Goal: Information Seeking & Learning: Learn about a topic

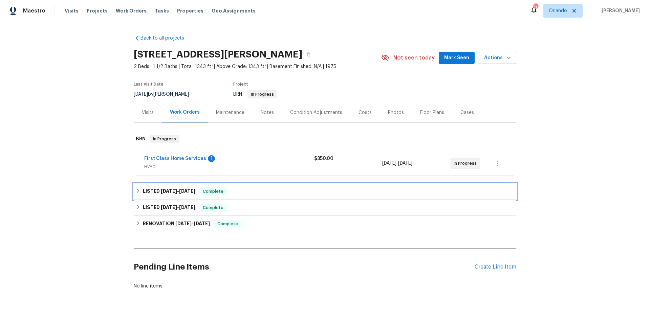
click at [250, 195] on div "LISTED 7/1/25 - 7/16/25 Complete" at bounding box center [325, 192] width 378 height 8
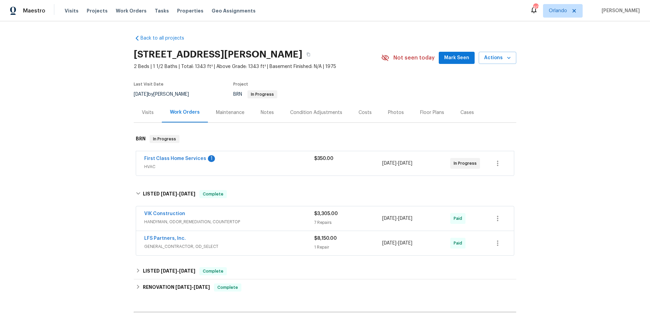
click at [265, 215] on div "VIK Construction" at bounding box center [229, 215] width 170 height 8
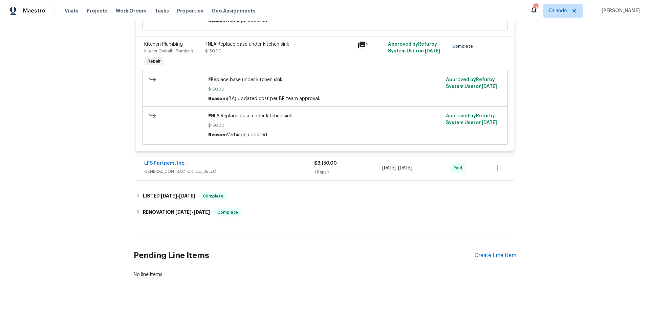
scroll to position [945, 0]
click at [271, 168] on span "GENERAL_CONTRACTOR, OD_SELECT" at bounding box center [229, 171] width 170 height 7
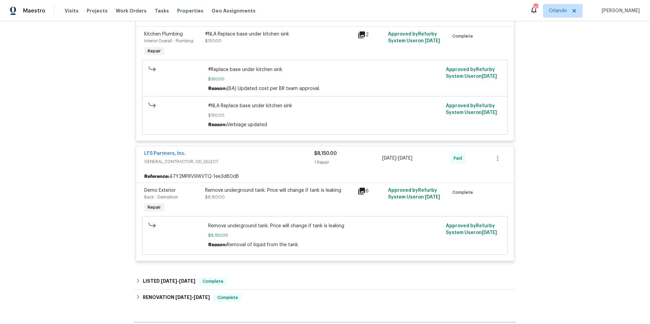
scroll to position [1040, 0]
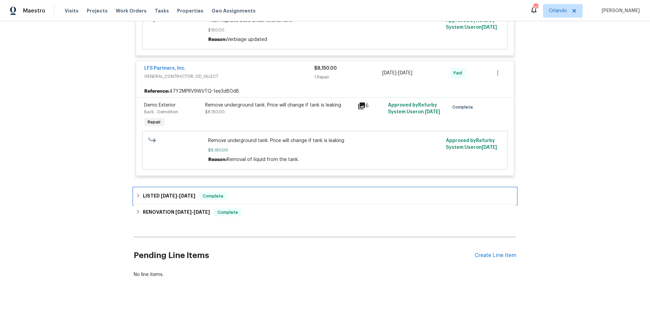
click at [266, 192] on div "LISTED 6/21/25 - 6/23/25 Complete" at bounding box center [325, 196] width 378 height 8
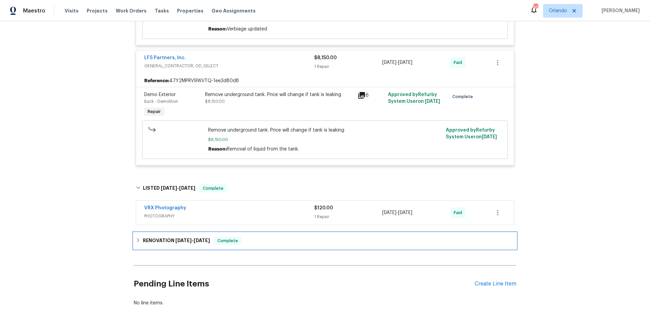
click at [274, 245] on div "RENOVATION 6/11/25 - 6/16/25 Complete" at bounding box center [325, 241] width 378 height 8
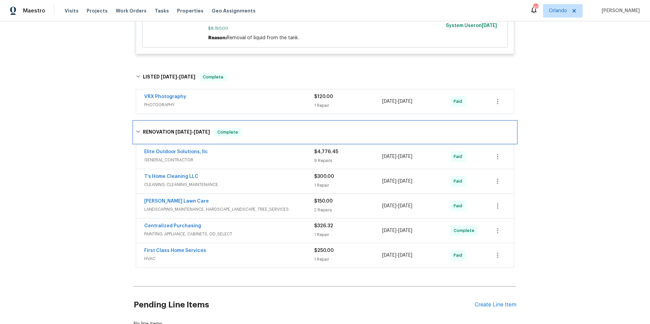
scroll to position [1153, 0]
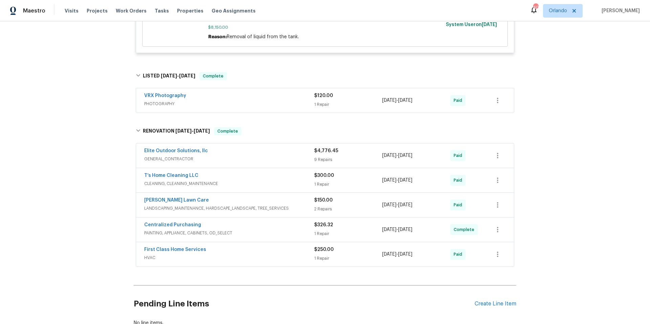
click at [268, 156] on div "Elite Outdoor Solutions, llc" at bounding box center [229, 152] width 170 height 8
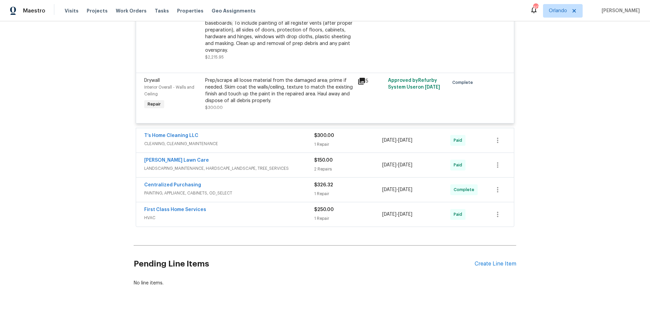
scroll to position [1789, 0]
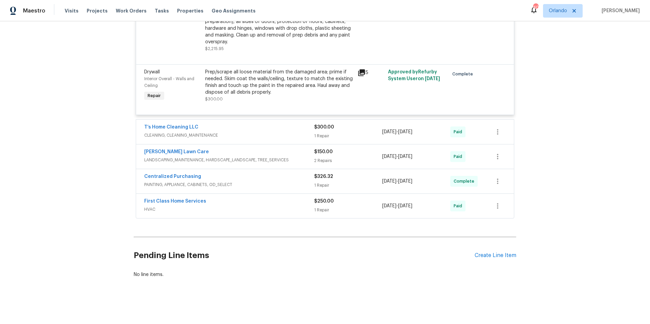
click at [257, 206] on span "HVAC" at bounding box center [229, 209] width 170 height 7
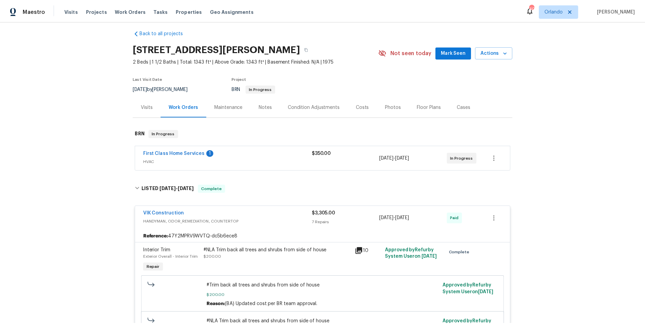
scroll to position [0, 0]
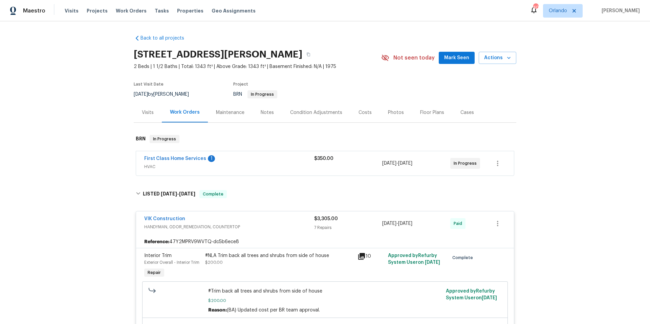
click at [263, 113] on div "Notes" at bounding box center [267, 112] width 13 height 7
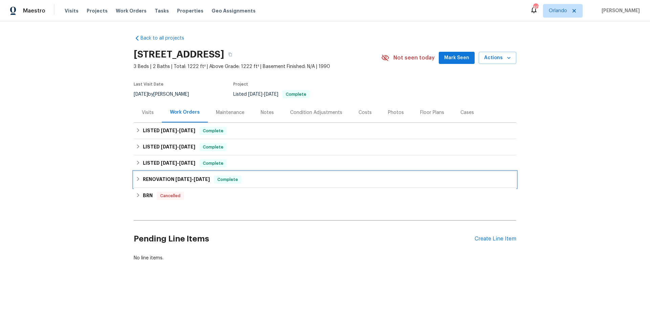
click at [268, 181] on div "RENOVATION 3/4/25 - 3/13/25 Complete" at bounding box center [325, 180] width 378 height 8
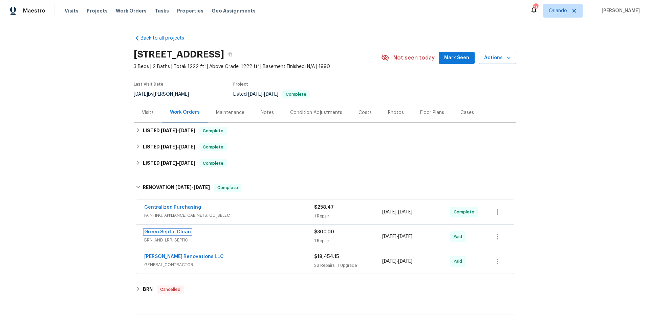
click at [160, 233] on link "Green Septic Clean" at bounding box center [167, 232] width 47 height 5
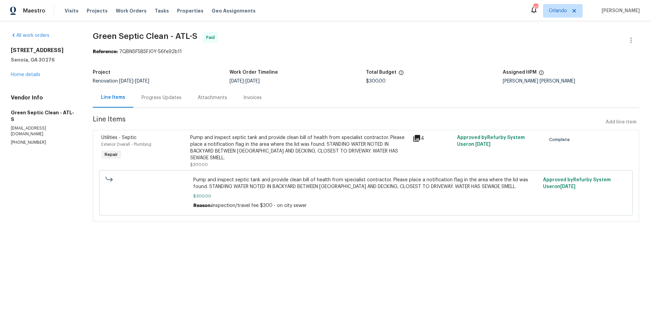
click at [170, 100] on div "Progress Updates" at bounding box center [162, 97] width 40 height 7
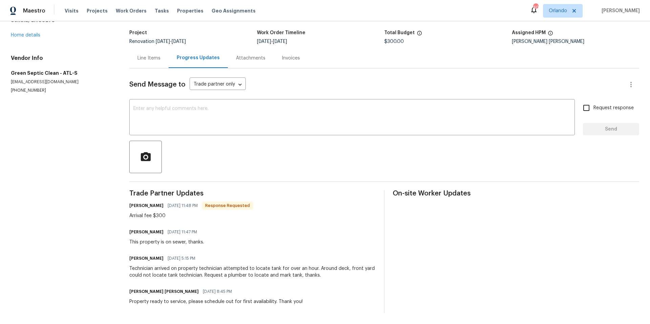
scroll to position [35, 0]
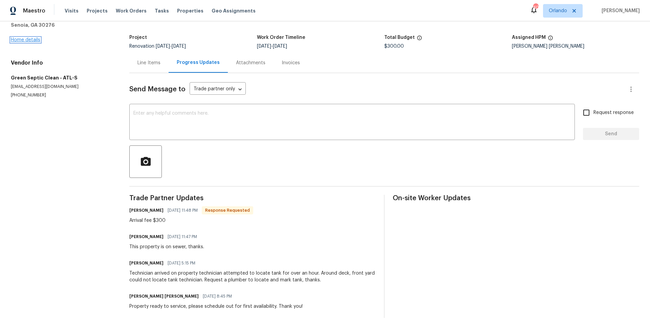
click at [37, 40] on link "Home details" at bounding box center [25, 40] width 29 height 5
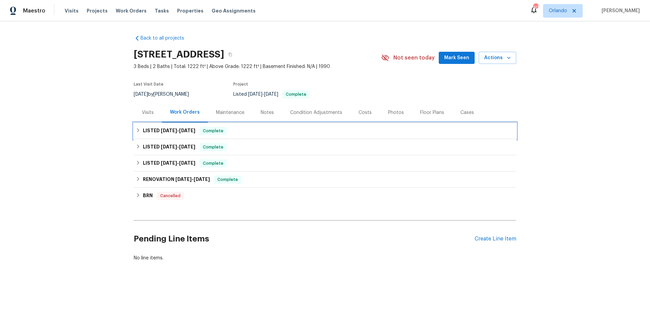
click at [247, 130] on div "LISTED 5/29/25 - 6/3/25 Complete" at bounding box center [325, 131] width 378 height 8
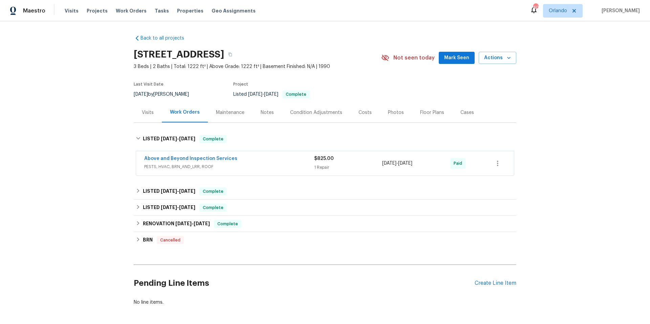
click at [246, 159] on div "Above and Beyond Inspection Services" at bounding box center [229, 159] width 170 height 8
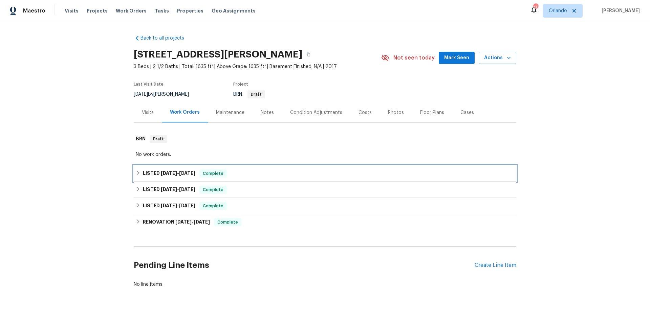
click at [257, 170] on div "LISTED 5/2/25 - 5/6/25 Complete" at bounding box center [325, 174] width 378 height 8
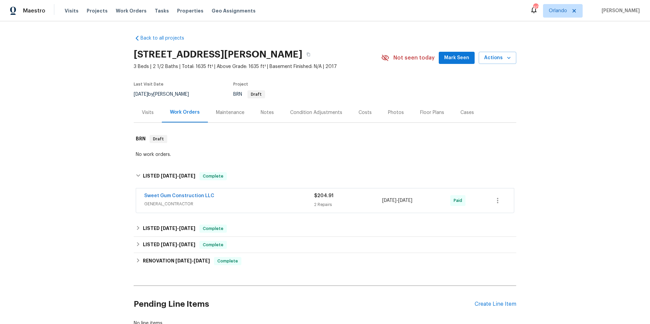
click at [257, 196] on div "Sweet Gum Construction LLC" at bounding box center [229, 197] width 170 height 8
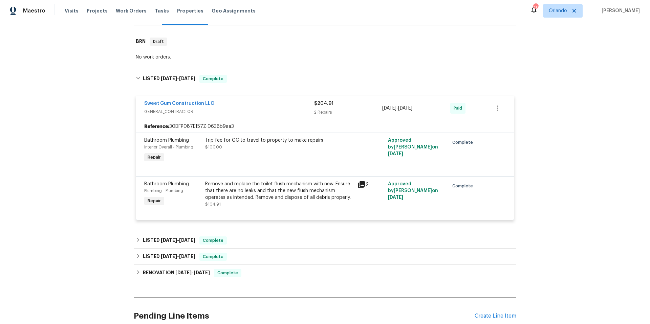
scroll to position [123, 0]
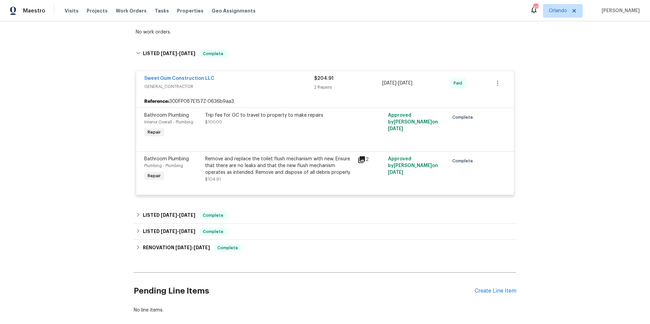
click at [359, 159] on icon at bounding box center [361, 159] width 7 height 7
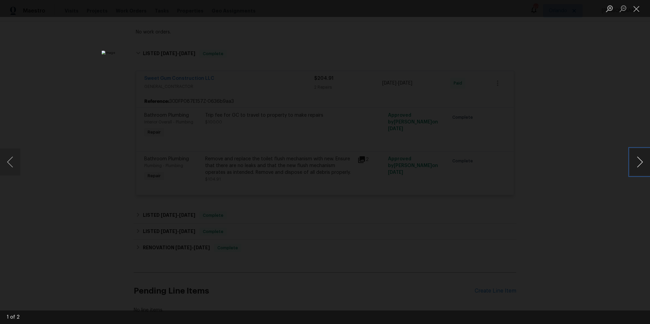
click at [641, 164] on button "Next image" at bounding box center [640, 162] width 20 height 27
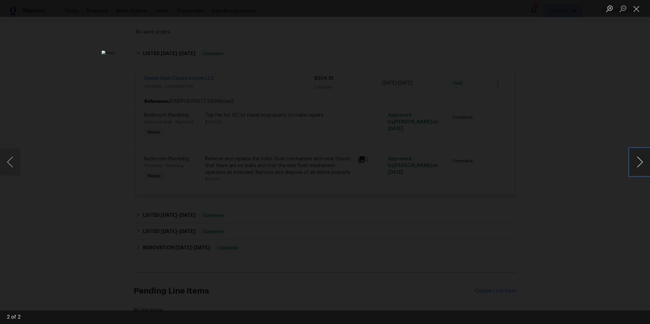
click at [641, 164] on button "Next image" at bounding box center [640, 162] width 20 height 27
click at [637, 8] on button "Close lightbox" at bounding box center [637, 9] width 14 height 12
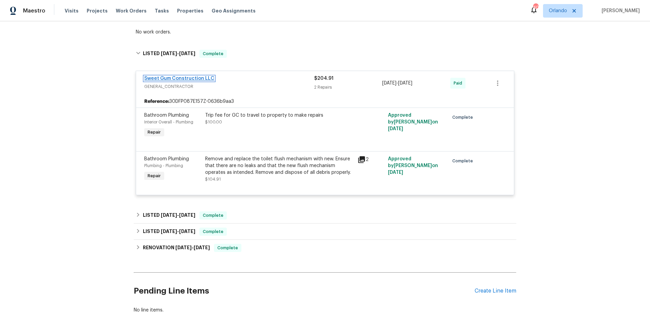
click at [191, 77] on link "Sweet Gum Construction LLC" at bounding box center [179, 78] width 70 height 5
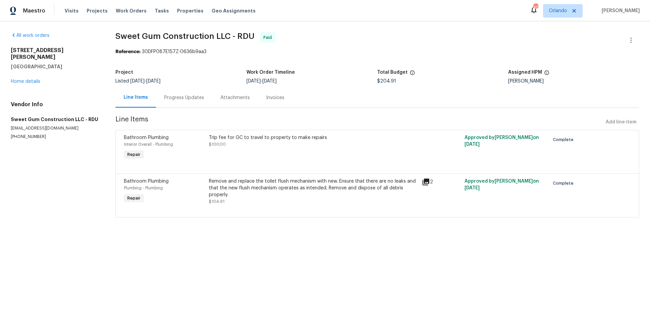
click at [184, 96] on div "Progress Updates" at bounding box center [184, 97] width 40 height 7
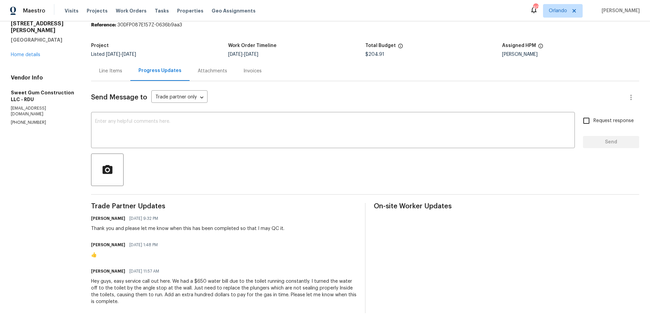
scroll to position [32, 0]
click at [27, 52] on link "Home details" at bounding box center [25, 54] width 29 height 5
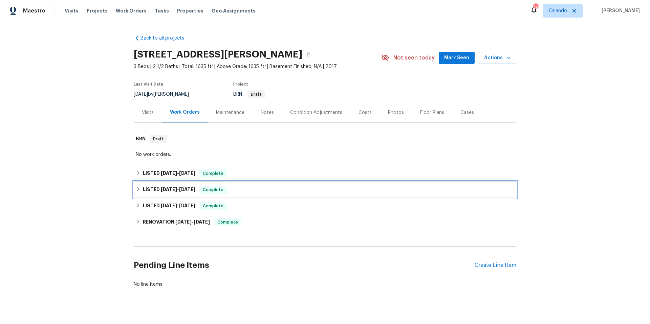
click at [255, 192] on div "LISTED 2/25/25 - 2/26/25 Complete" at bounding box center [325, 190] width 378 height 8
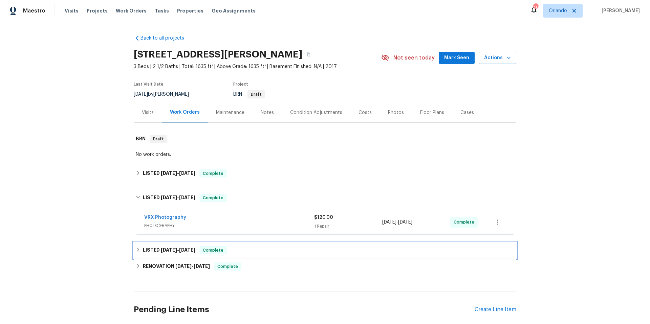
click at [257, 251] on div "LISTED 2/18/25 - 2/18/25 Complete" at bounding box center [325, 250] width 378 height 8
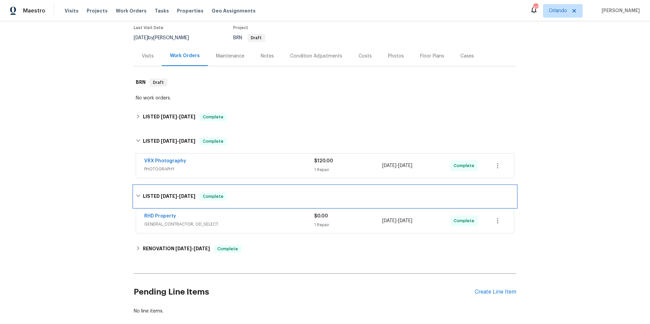
scroll to position [58, 0]
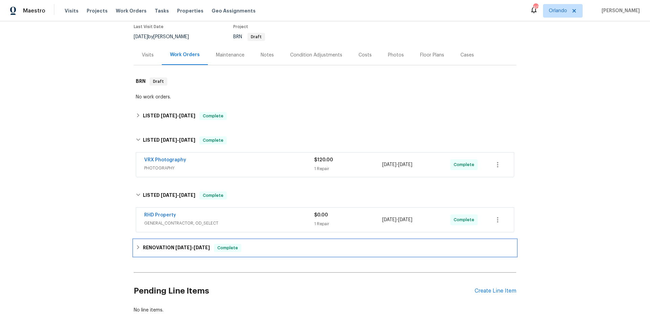
click at [263, 248] on div "RENOVATION 2/18/25 - 2/24/25 Complete" at bounding box center [325, 248] width 378 height 8
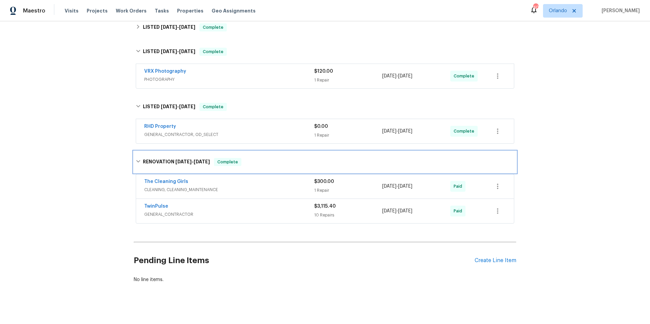
scroll to position [156, 0]
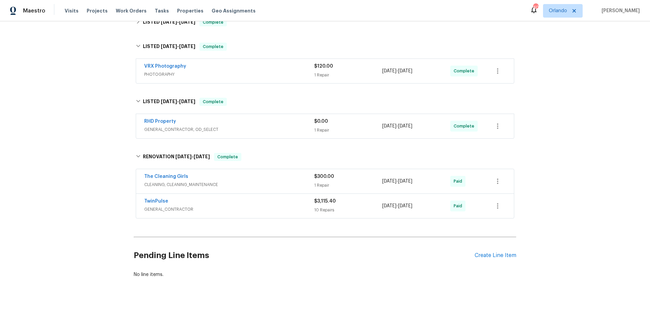
click at [247, 206] on span "GENERAL_CONTRACTOR" at bounding box center [229, 209] width 170 height 7
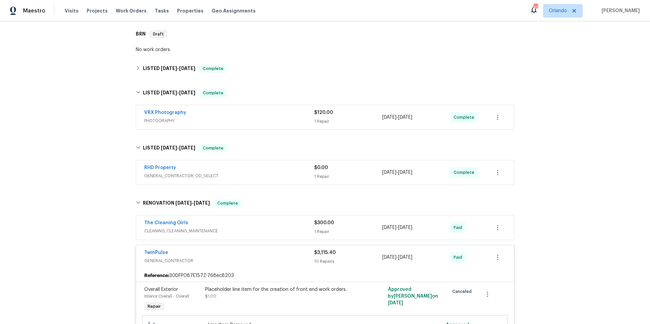
scroll to position [45, 0]
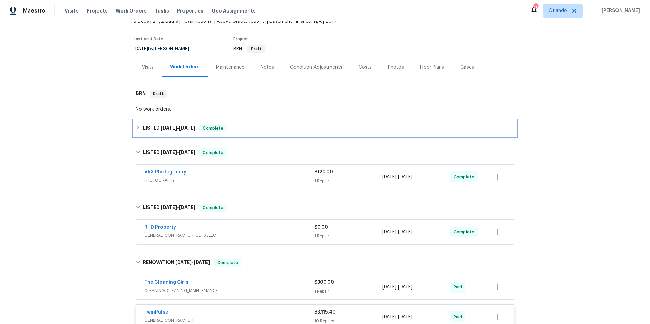
click at [230, 127] on div "LISTED 5/2/25 - 5/6/25 Complete" at bounding box center [325, 128] width 378 height 8
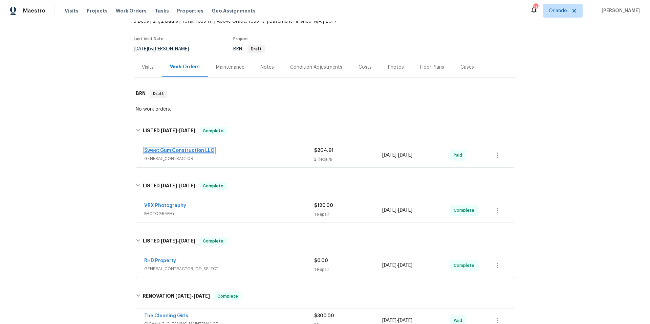
click at [179, 149] on link "Sweet Gum Construction LLC" at bounding box center [179, 150] width 70 height 5
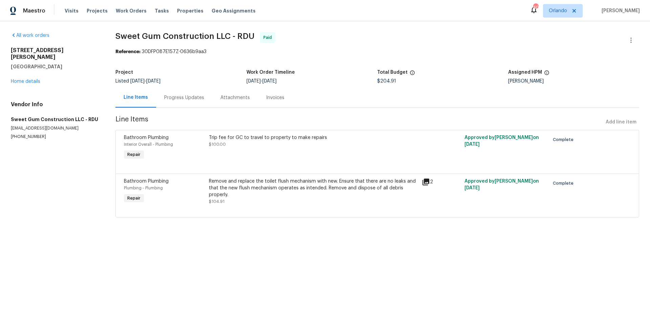
click at [361, 188] on div "Remove and replace the toilet flush mechanism with new. Ensure that there are n…" at bounding box center [313, 188] width 209 height 20
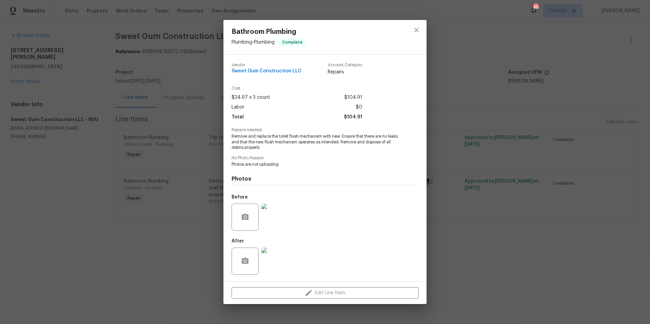
click at [285, 270] on img at bounding box center [274, 261] width 27 height 27
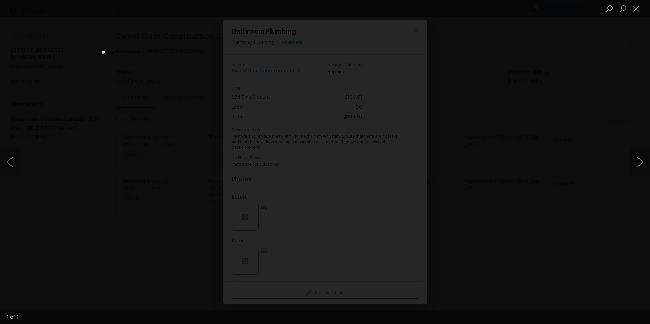
click at [503, 86] on div "Lightbox" at bounding box center [325, 162] width 650 height 324
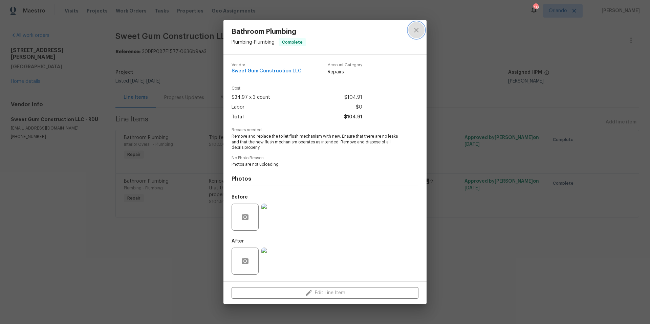
click at [415, 30] on icon "close" at bounding box center [416, 30] width 8 height 8
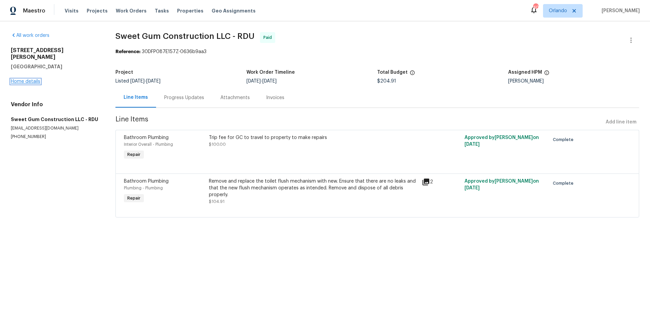
click at [28, 79] on link "Home details" at bounding box center [25, 81] width 29 height 5
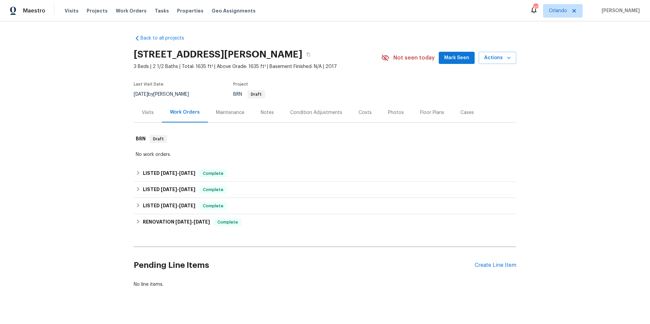
click at [388, 113] on div "Photos" at bounding box center [396, 112] width 16 height 7
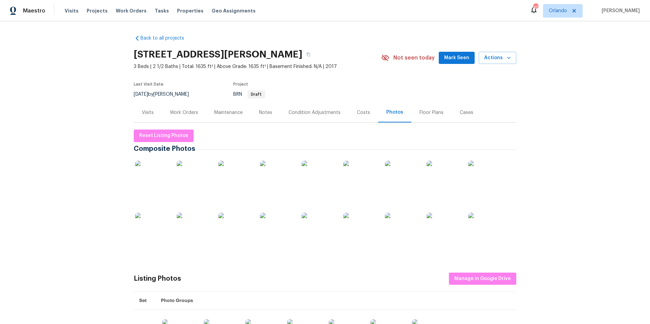
click at [241, 187] on img at bounding box center [235, 178] width 34 height 34
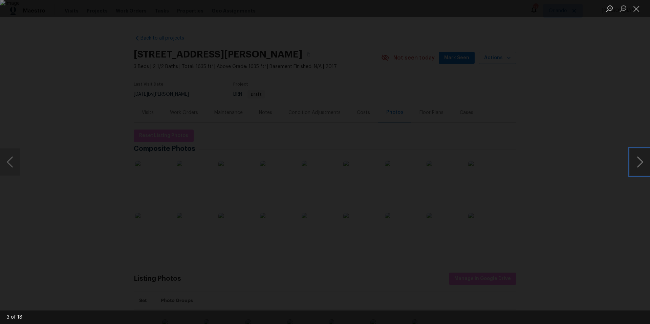
click at [639, 163] on button "Next image" at bounding box center [640, 162] width 20 height 27
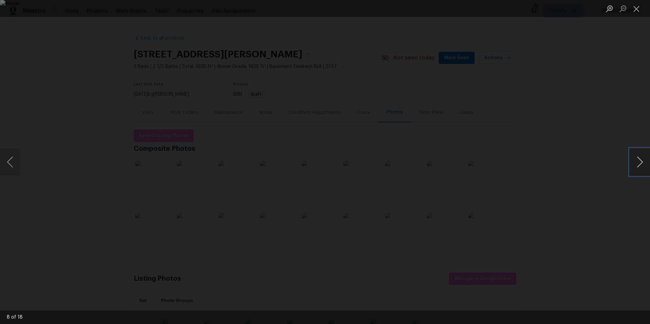
click at [639, 163] on button "Next image" at bounding box center [640, 162] width 20 height 27
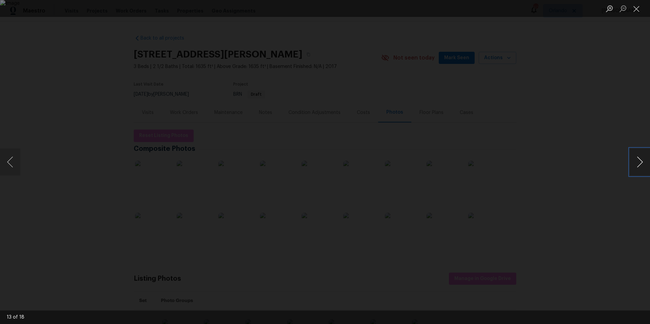
click at [639, 163] on button "Next image" at bounding box center [640, 162] width 20 height 27
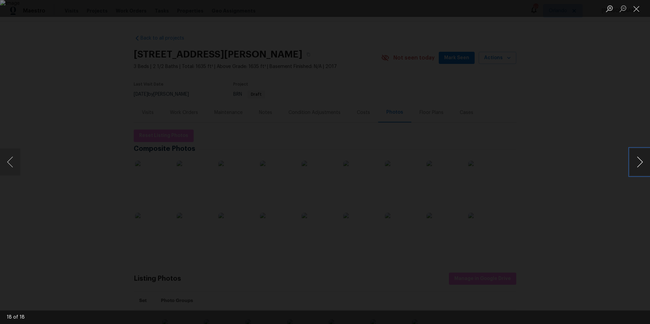
click at [639, 163] on button "Next image" at bounding box center [640, 162] width 20 height 27
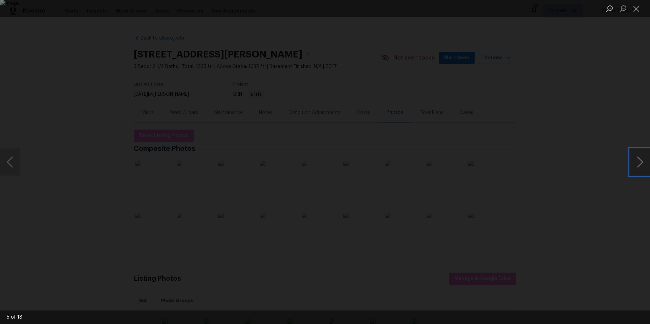
click at [639, 163] on button "Next image" at bounding box center [640, 162] width 20 height 27
click at [637, 7] on button "Close lightbox" at bounding box center [637, 9] width 14 height 12
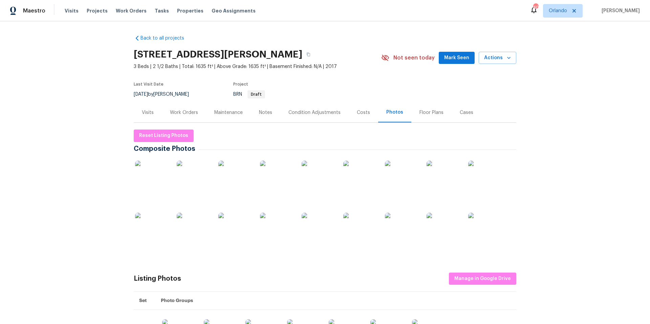
click at [430, 116] on div "Floor Plans" at bounding box center [431, 113] width 40 height 20
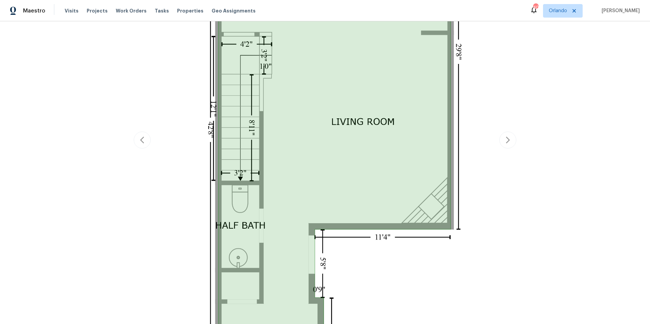
scroll to position [341, 0]
click at [506, 140] on icon "button" at bounding box center [508, 140] width 4 height 7
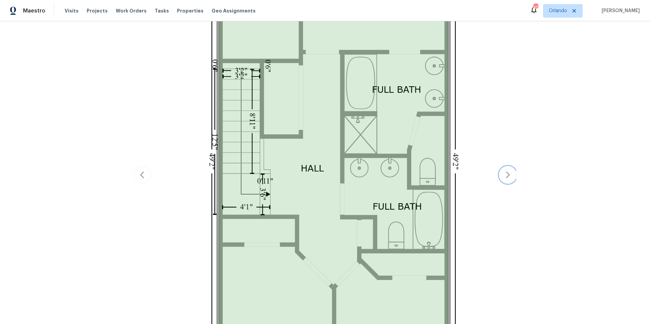
scroll to position [319, 0]
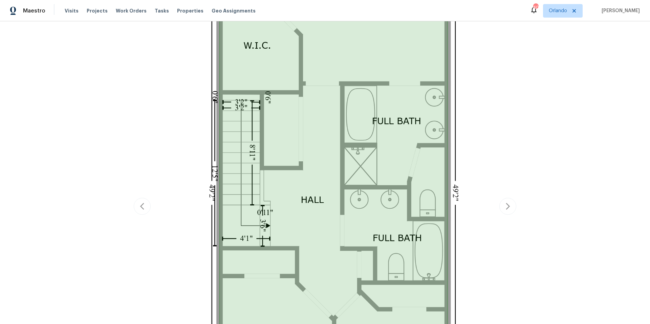
click at [504, 66] on div "Report issue with floor plan Report issue with floor plan" at bounding box center [325, 206] width 383 height 751
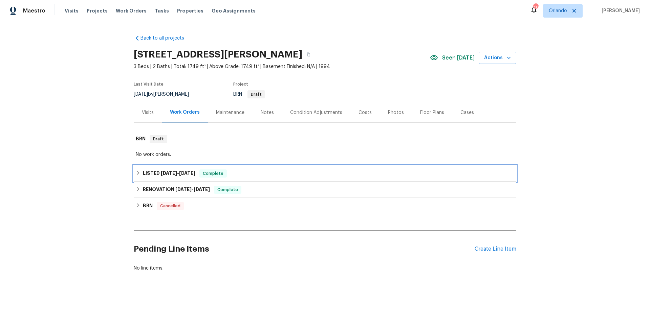
click at [245, 177] on div "LISTED [DATE] - [DATE] Complete" at bounding box center [325, 174] width 378 height 8
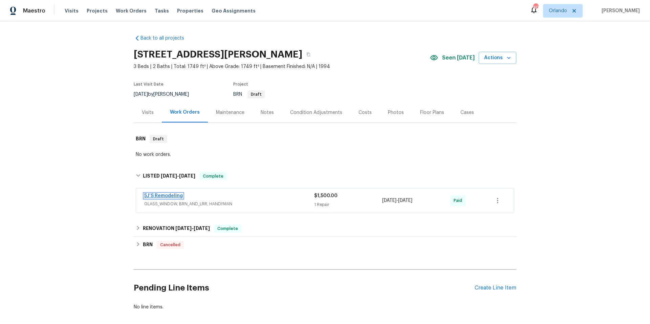
click at [165, 197] on link "5J’S Remodeling" at bounding box center [163, 196] width 39 height 5
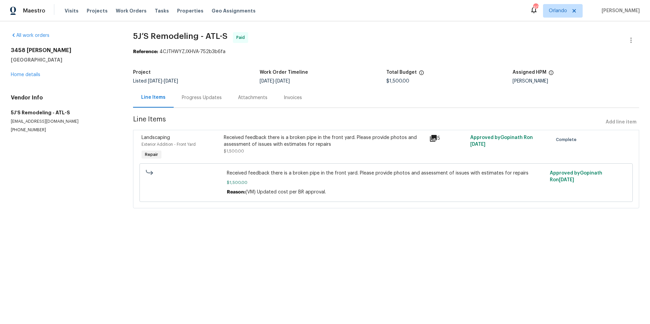
click at [205, 98] on div "Progress Updates" at bounding box center [202, 97] width 40 height 7
